Goal: Task Accomplishment & Management: Complete application form

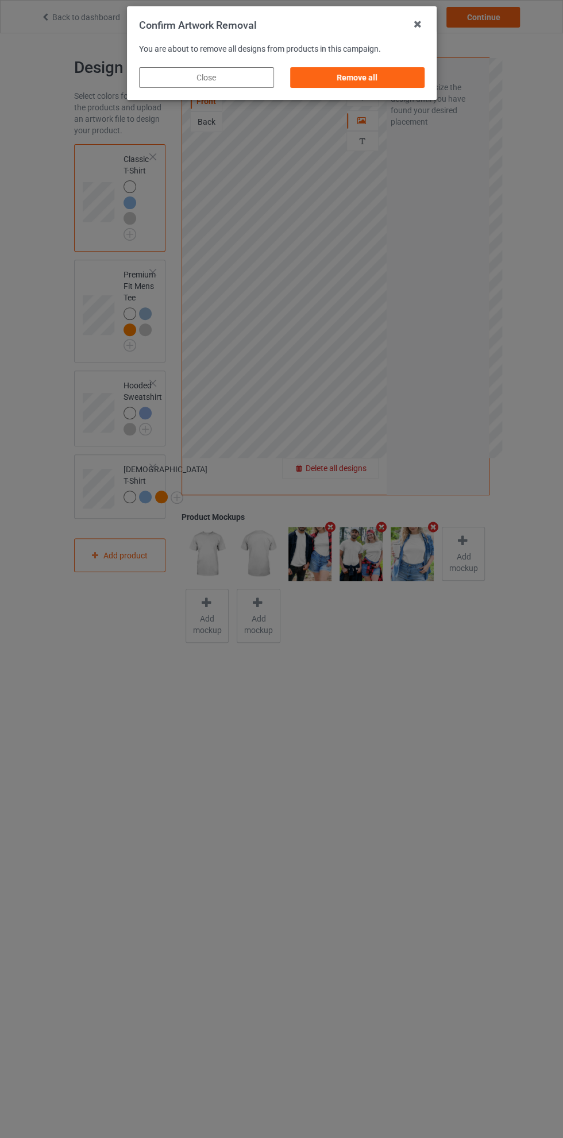
click at [381, 78] on div "Remove all" at bounding box center [357, 77] width 135 height 21
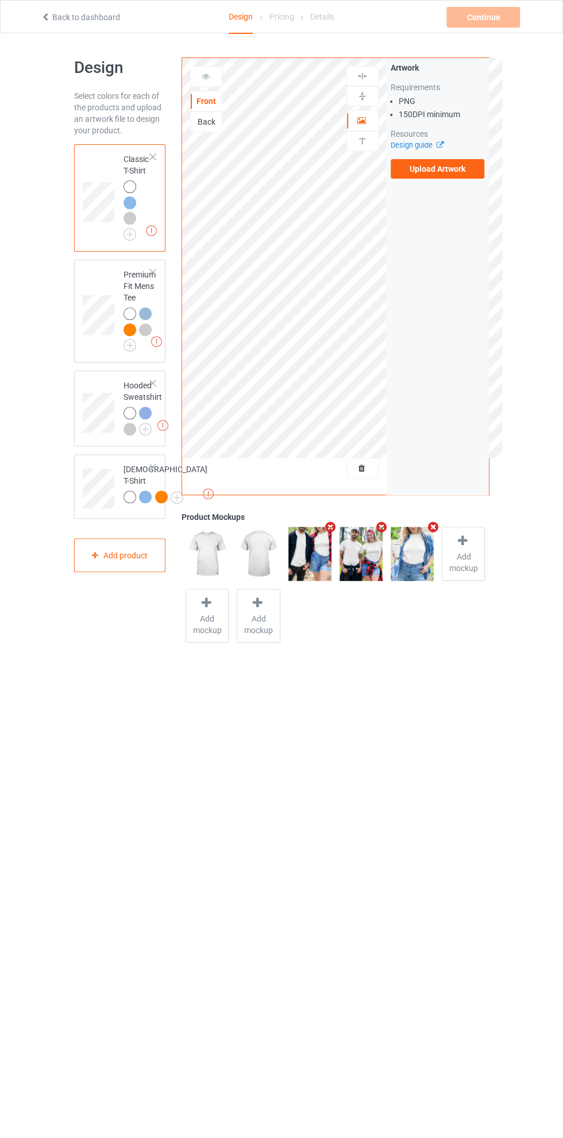
click at [457, 171] on label "Upload Artwork" at bounding box center [438, 169] width 94 height 20
click at [0, 0] on input "Upload Artwork" at bounding box center [0, 0] width 0 height 0
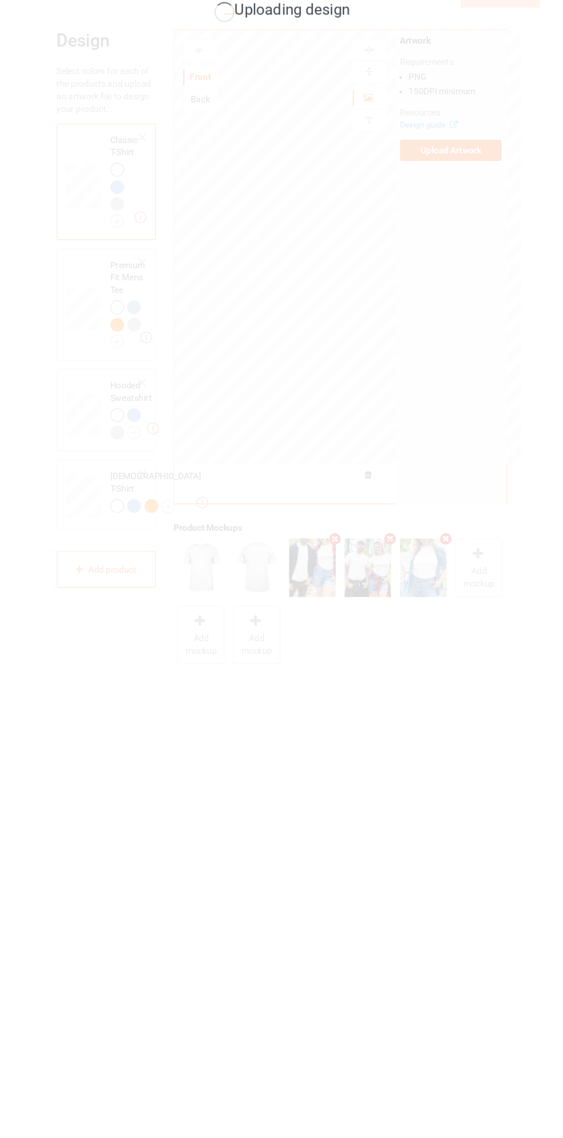
scroll to position [10, 0]
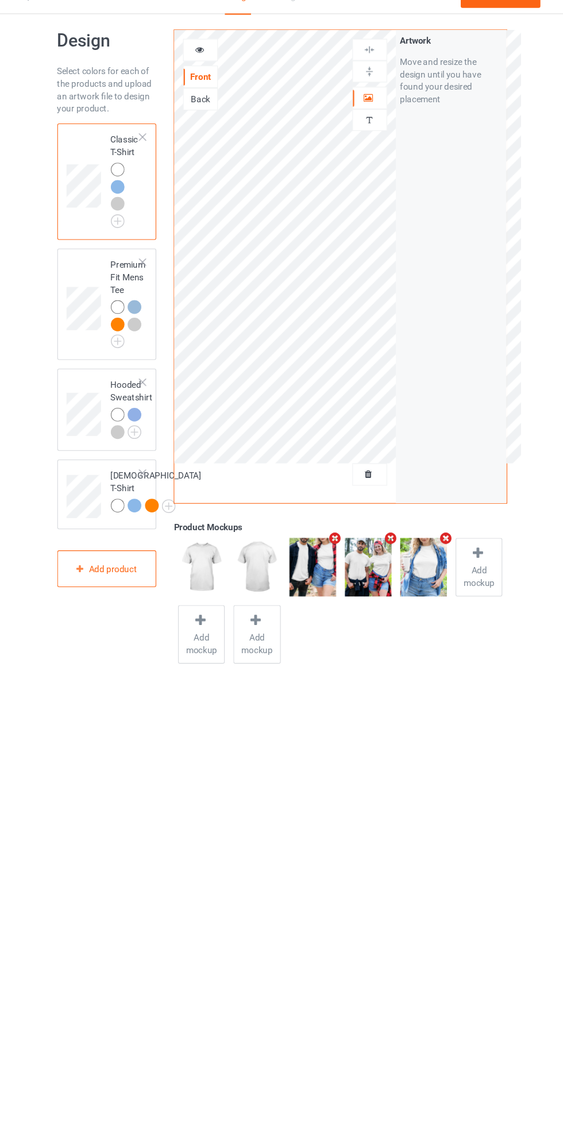
click at [0, 0] on img at bounding box center [0, 0] width 0 height 0
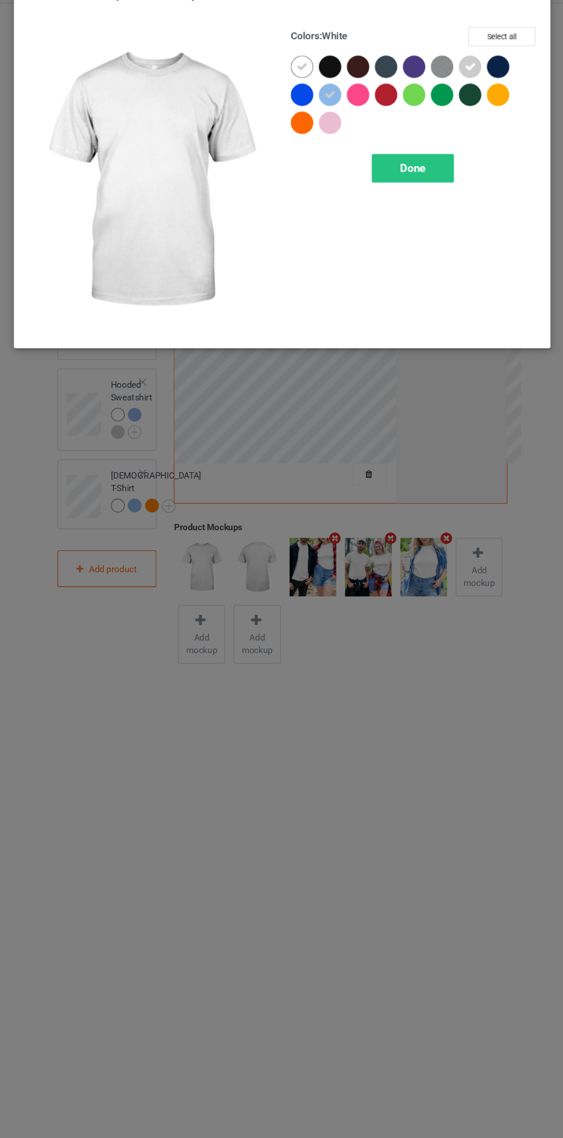
click at [457, 91] on icon at bounding box center [455, 92] width 10 height 10
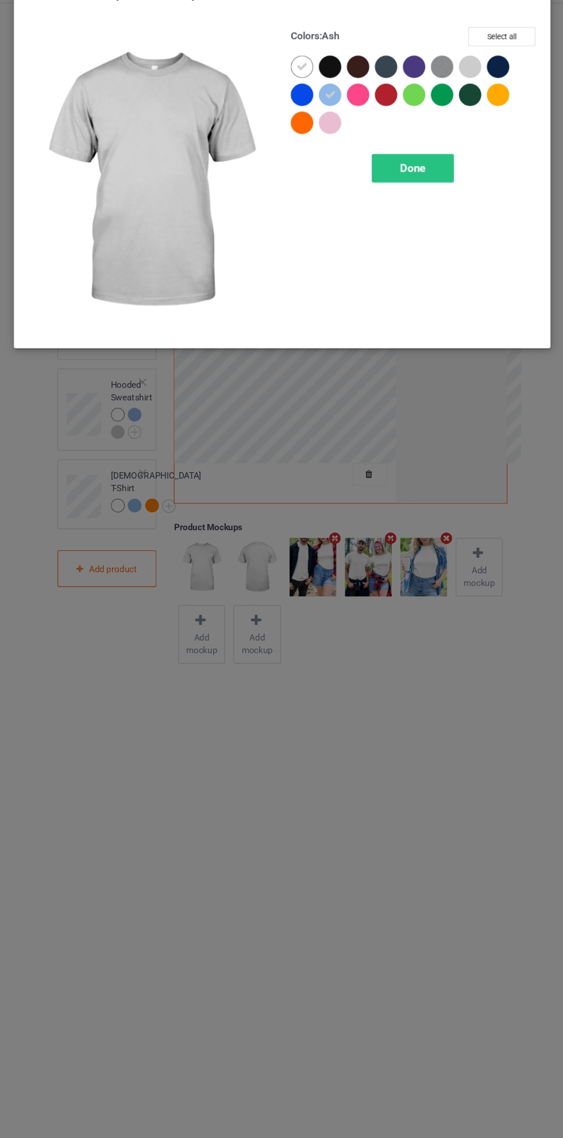
click at [300, 90] on icon at bounding box center [300, 92] width 10 height 10
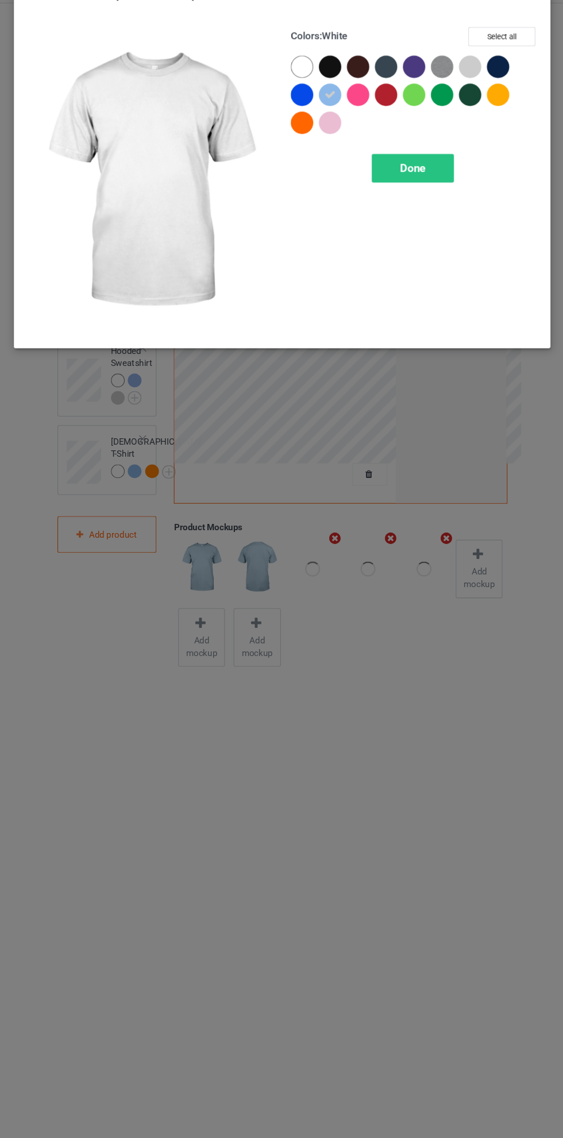
click at [298, 88] on div at bounding box center [300, 92] width 21 height 21
click at [424, 186] on div "Done" at bounding box center [402, 185] width 76 height 26
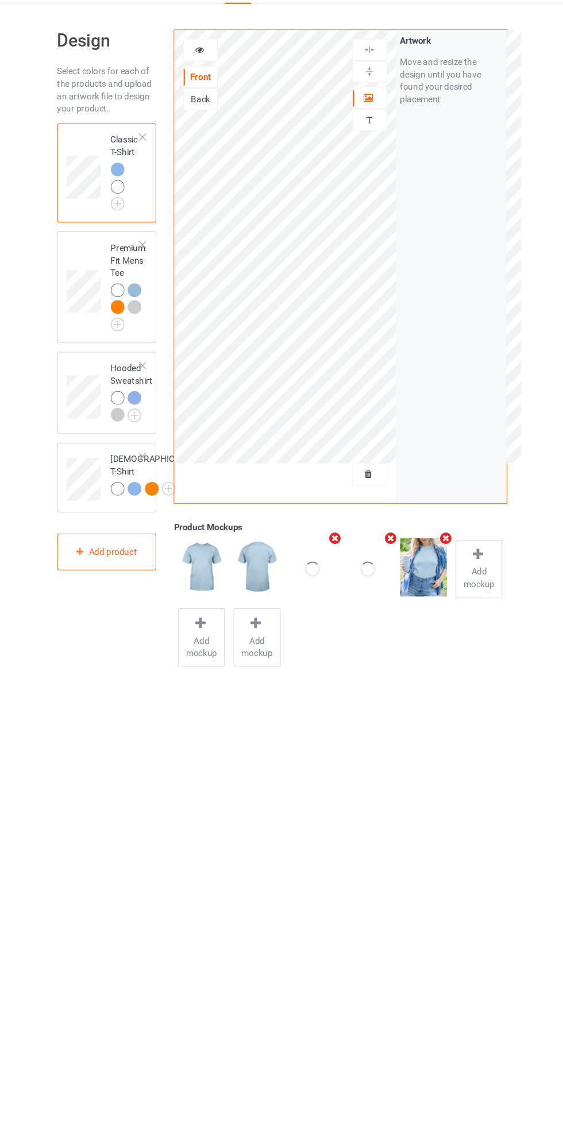
click at [0, 0] on img at bounding box center [0, 0] width 0 height 0
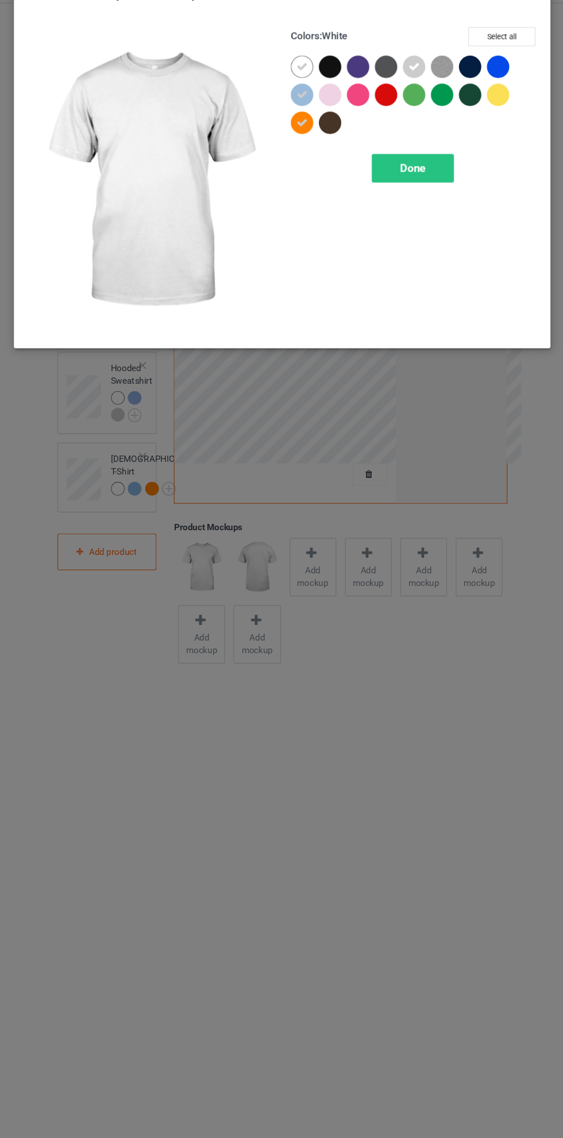
click at [426, 183] on div "Done" at bounding box center [402, 185] width 76 height 26
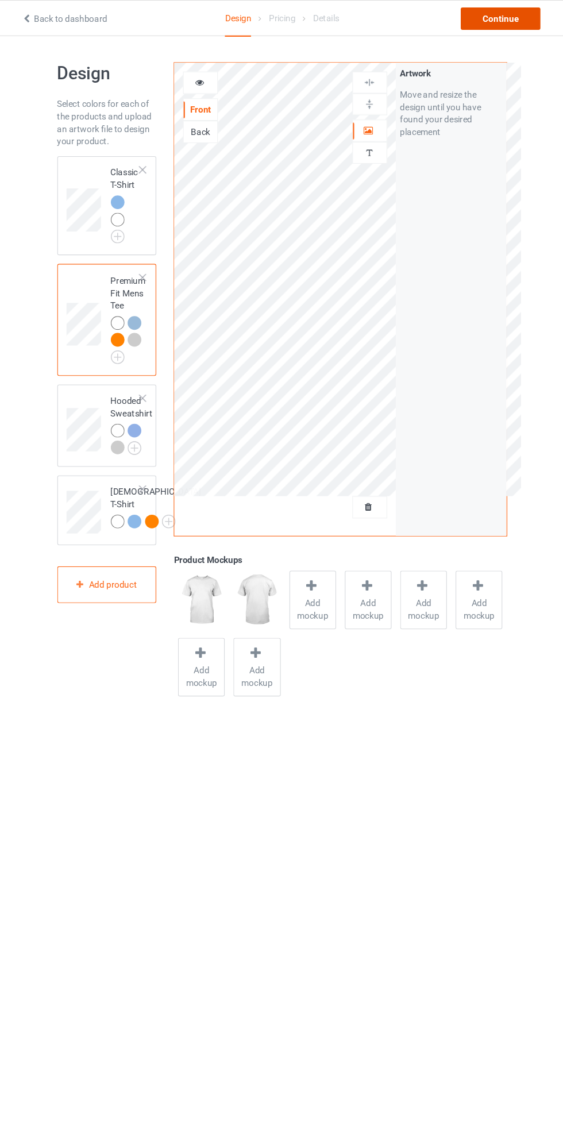
click at [483, 17] on div "Continue" at bounding box center [483, 17] width 74 height 21
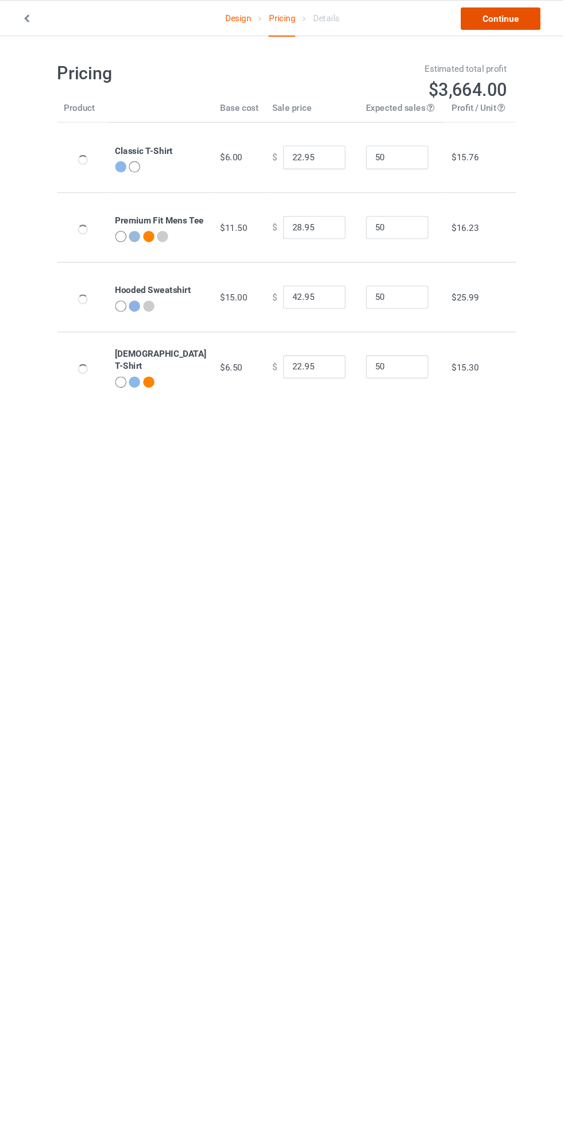
click at [495, 23] on link "Continue" at bounding box center [483, 17] width 74 height 21
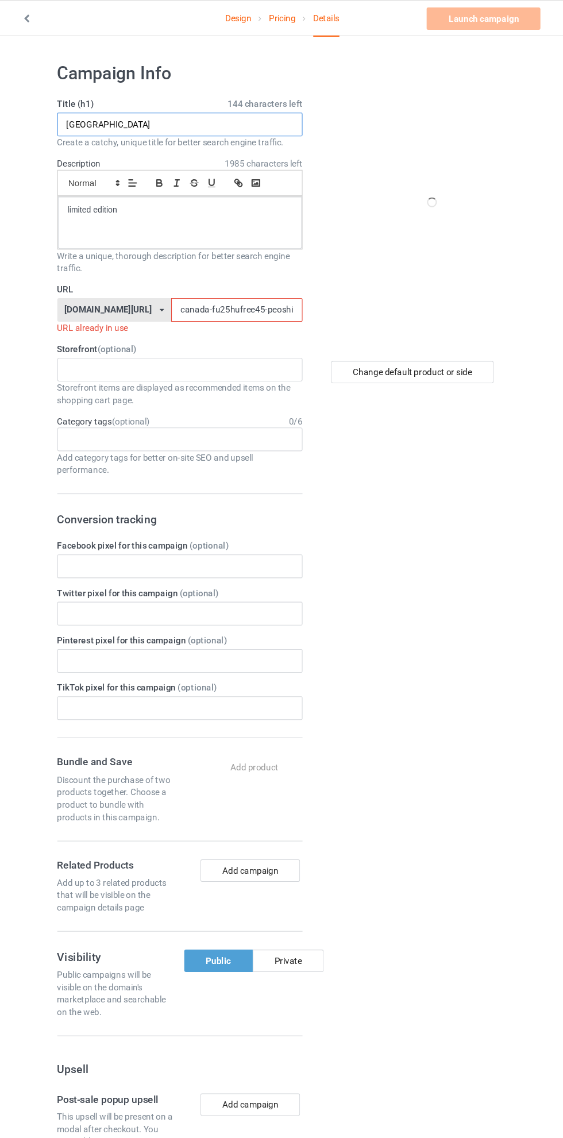
click at [211, 111] on input "[GEOGRAPHIC_DATA]" at bounding box center [187, 115] width 226 height 22
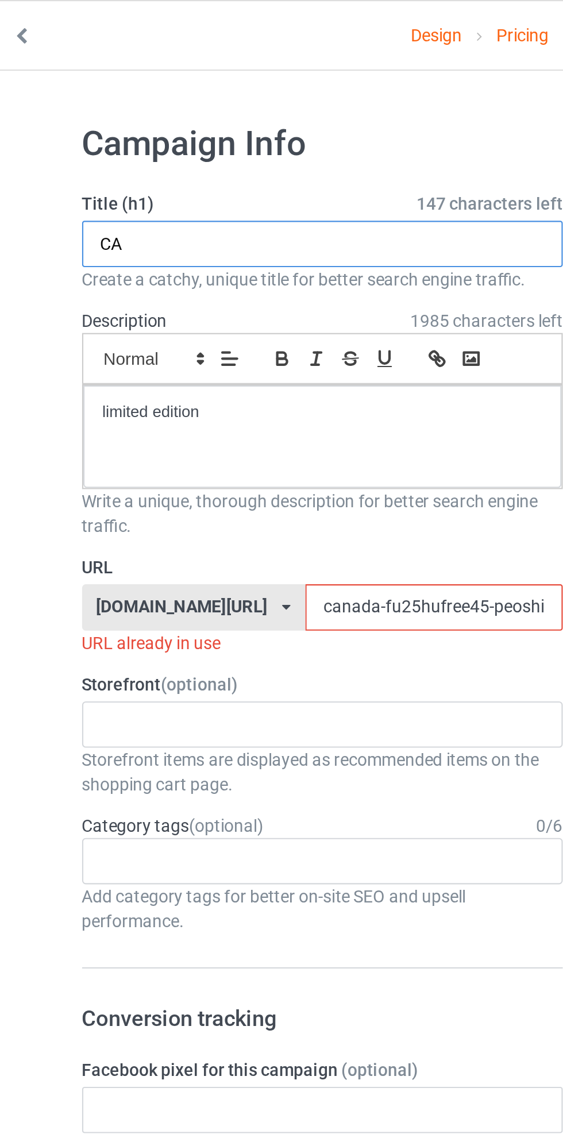
type input "C"
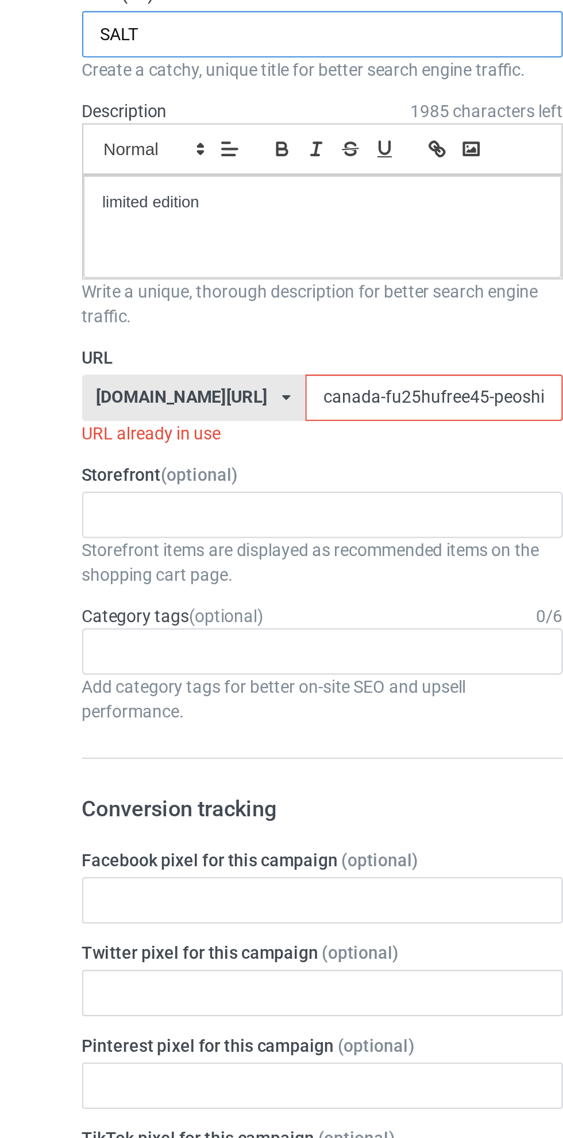
type input "SALT"
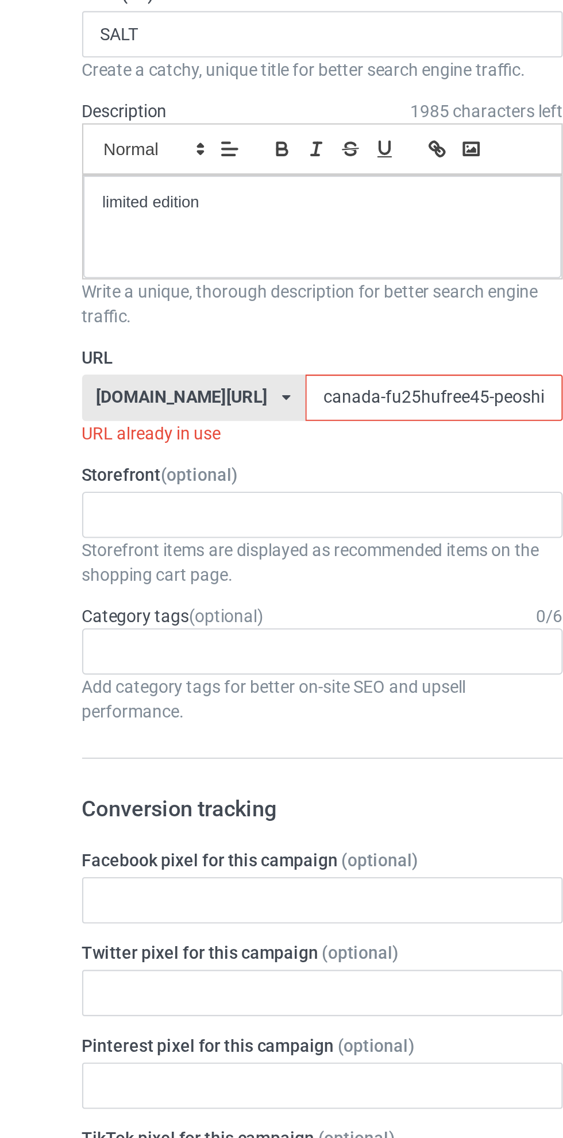
click at [183, 286] on input "canada-fu25hufree45-peoshirt25597jklo0" at bounding box center [239, 286] width 121 height 22
click at [186, 286] on input "canada-fu25hufree45-peoshirt25597jklo0" at bounding box center [239, 286] width 121 height 22
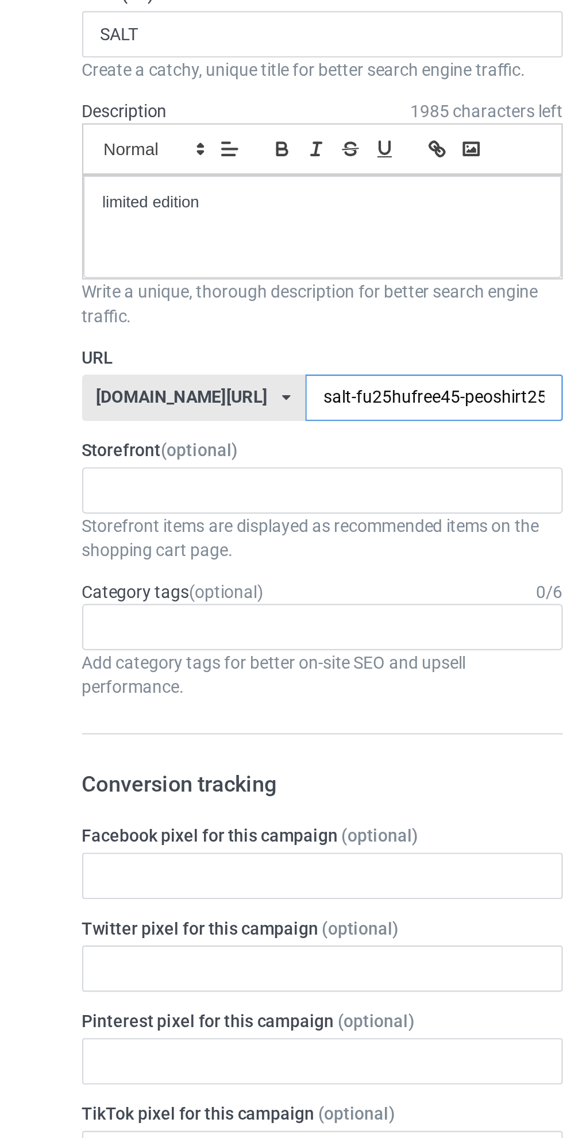
type input "salt-fu25hufree45-peoshirt25597jklo0"
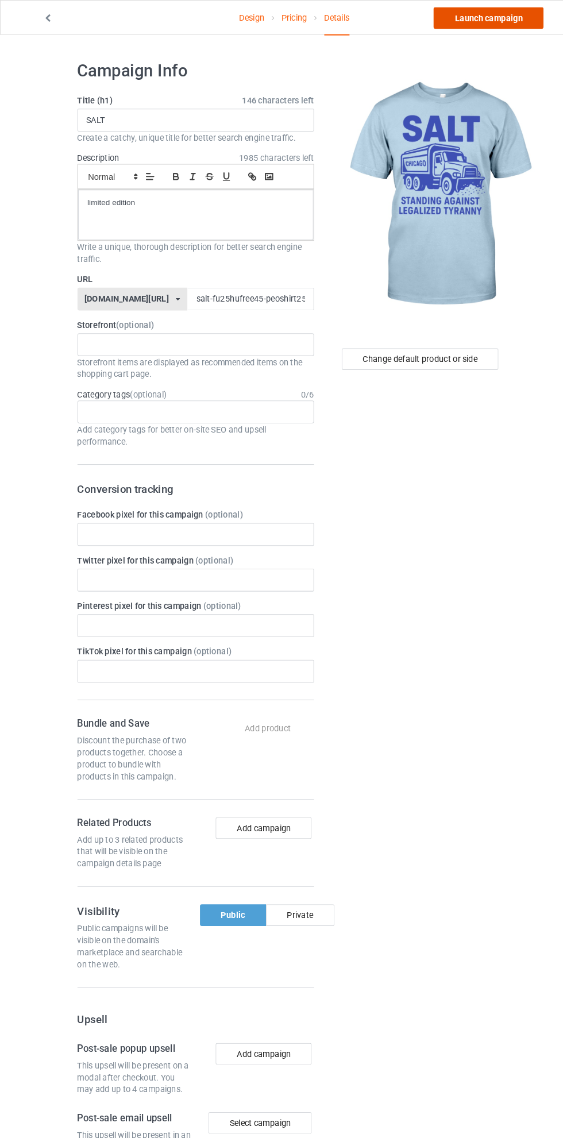
click at [481, 17] on link "Launch campaign" at bounding box center [467, 17] width 105 height 21
